Goal: Find specific page/section: Find specific page/section

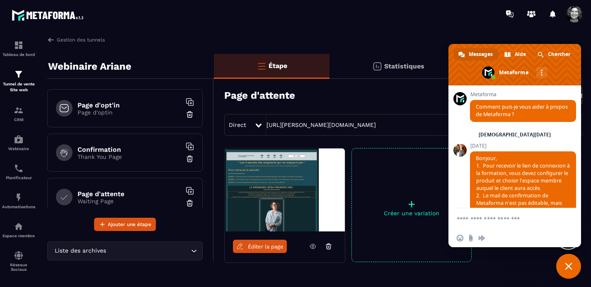
scroll to position [10917, 0]
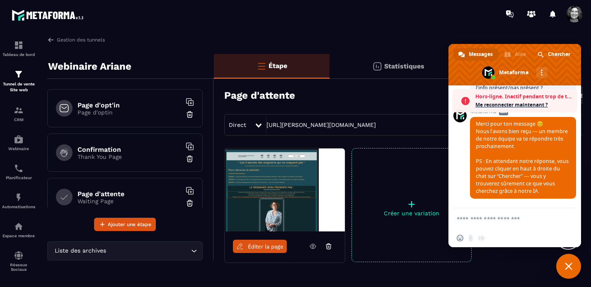
click at [526, 105] on span "Me reconnecter maintenant ?" at bounding box center [525, 105] width 98 height 8
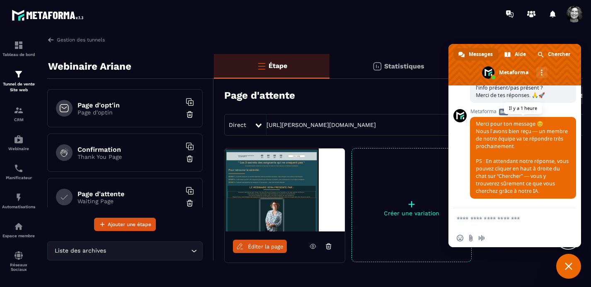
scroll to position [10797, 0]
click at [572, 267] on span "Fermer le chat" at bounding box center [568, 265] width 7 height 7
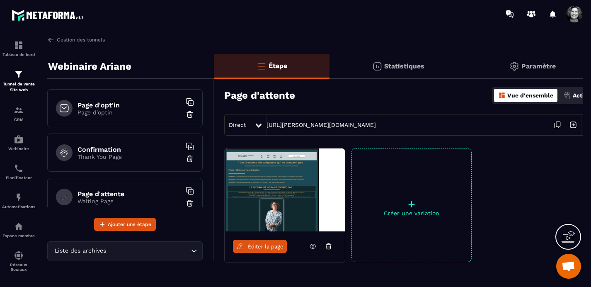
scroll to position [10917, 0]
click at [19, 115] on img at bounding box center [19, 110] width 10 height 10
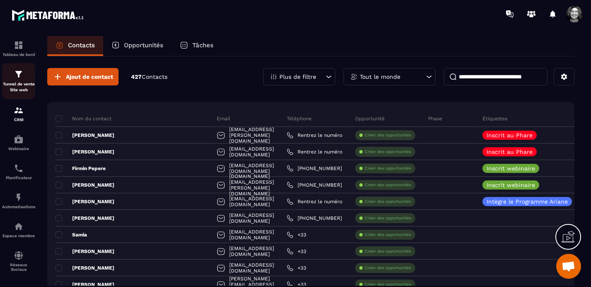
click at [17, 77] on img at bounding box center [19, 74] width 10 height 10
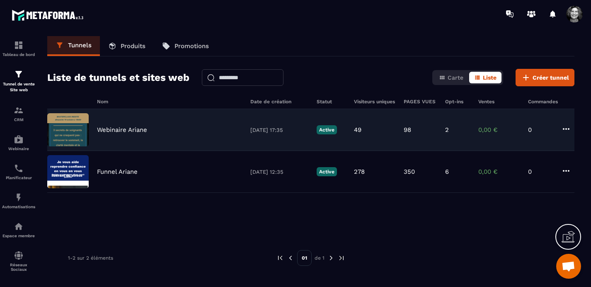
click at [129, 130] on p "Webinaire Ariane" at bounding box center [122, 129] width 50 height 7
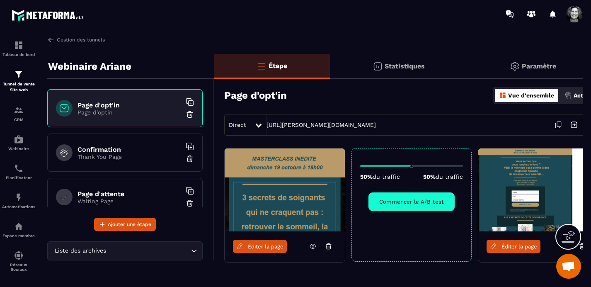
click at [560, 123] on icon at bounding box center [559, 125] width 16 height 16
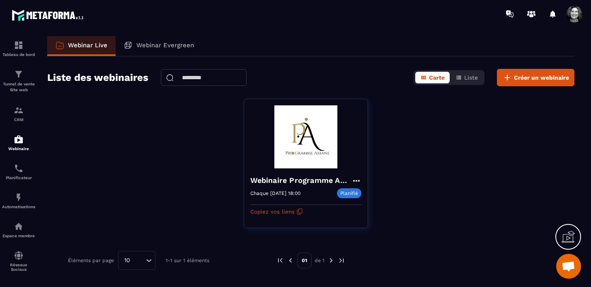
scroll to position [10213, 0]
